Goal: Find specific page/section: Locate a particular part of the current website

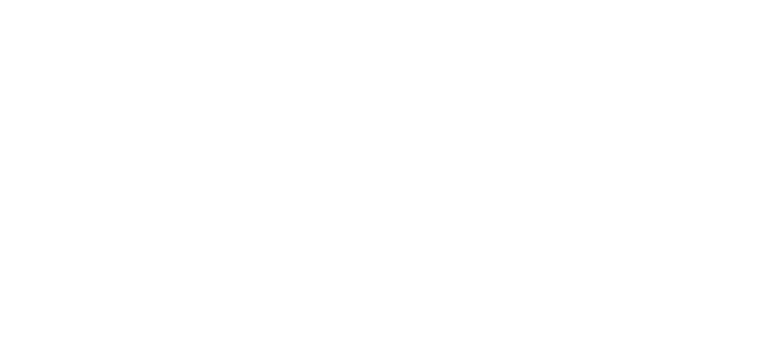
select select "*"
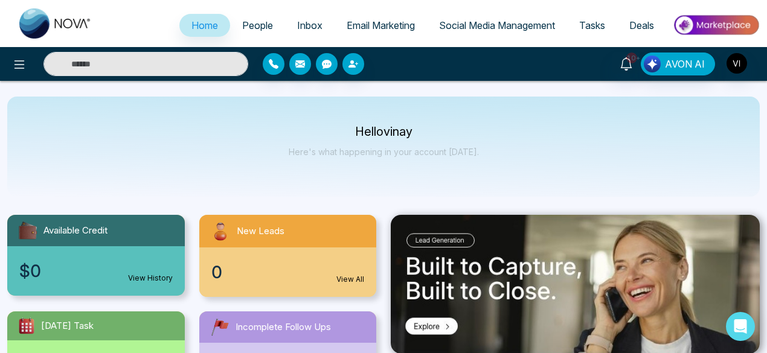
click at [368, 19] on span "Email Marketing" at bounding box center [381, 25] width 68 height 12
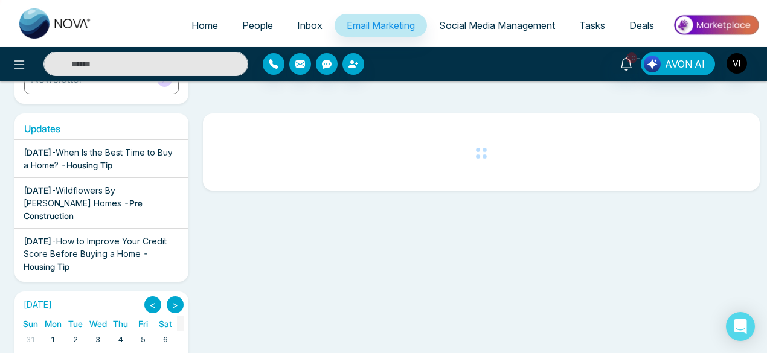
scroll to position [176, 0]
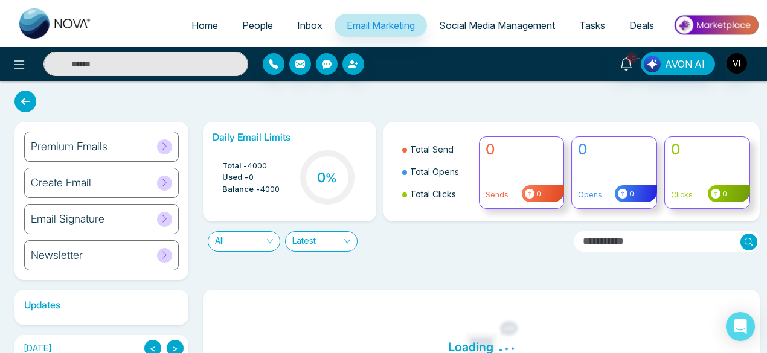
drag, startPoint x: 377, startPoint y: 259, endPoint x: 414, endPoint y: 252, distance: 37.5
click at [414, 252] on div "Daily Email Limits Total - 4000 Used - 0 Balance - 4000 0 % Total Send Total Op…" at bounding box center [478, 201] width 565 height 158
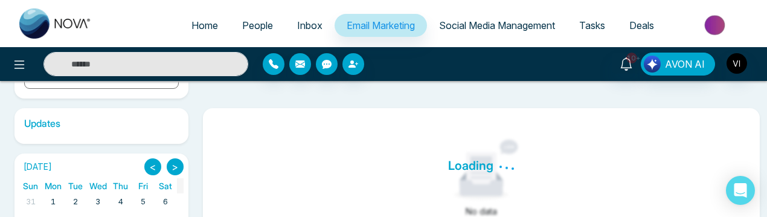
scroll to position [182, 0]
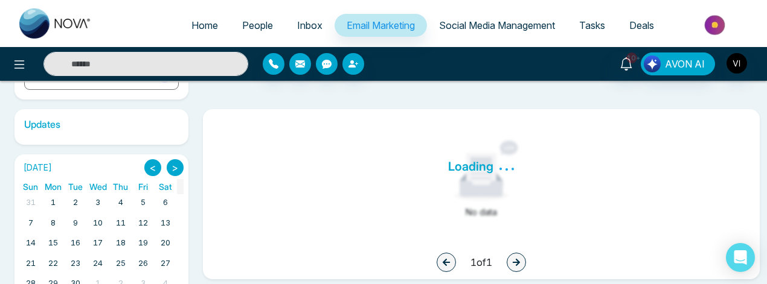
scroll to position [181, 0]
